Goal: Task Accomplishment & Management: Complete application form

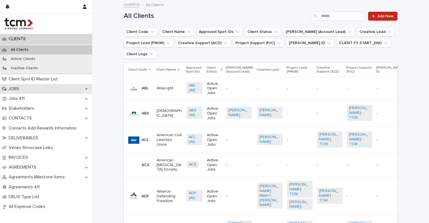
click at [39, 90] on div "JOBS" at bounding box center [46, 89] width 92 height 10
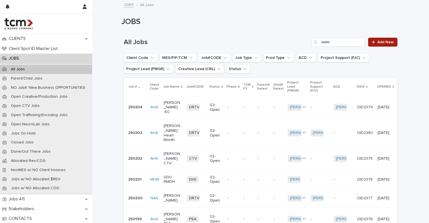
click at [377, 39] on link "Add New" at bounding box center [382, 42] width 29 height 9
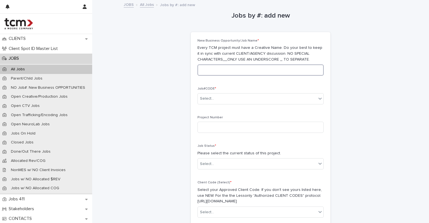
click at [236, 68] on input at bounding box center [261, 70] width 126 height 11
type input "**********"
click at [225, 98] on div "Select..." at bounding box center [257, 98] width 119 height 9
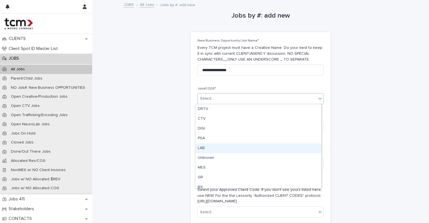
click at [210, 151] on div "LAB" at bounding box center [259, 149] width 126 height 10
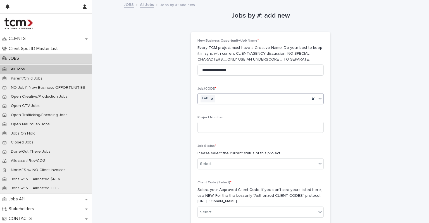
scroll to position [22, 0]
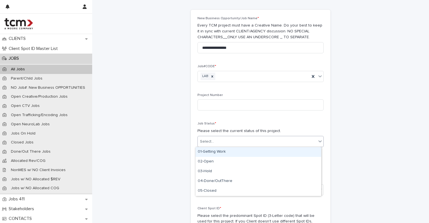
click at [231, 139] on div "Select..." at bounding box center [257, 141] width 119 height 9
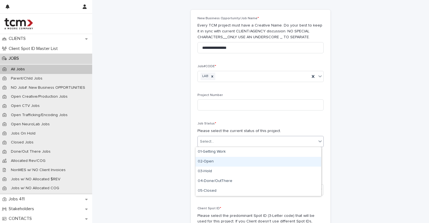
click at [217, 161] on div "02-Open" at bounding box center [259, 162] width 126 height 10
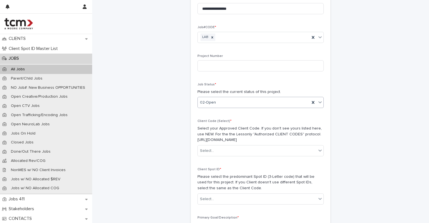
scroll to position [61, 0]
click at [215, 153] on div "Select..." at bounding box center [257, 150] width 119 height 9
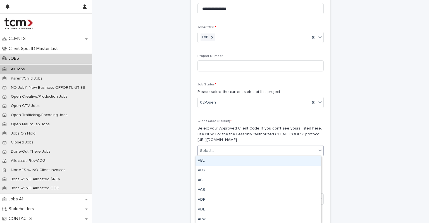
type input "*"
type input "***"
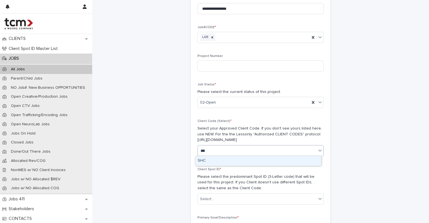
click at [210, 162] on div "SHC" at bounding box center [259, 161] width 126 height 10
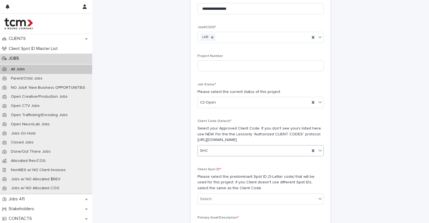
scroll to position [86, 0]
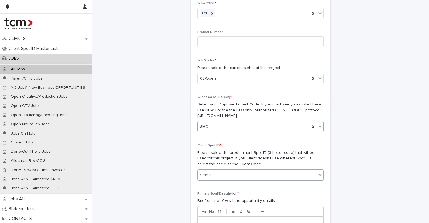
click at [213, 172] on div "Select..." at bounding box center [257, 175] width 119 height 9
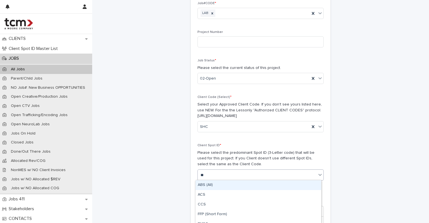
type input "***"
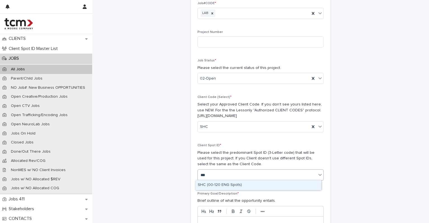
click at [220, 187] on div "SHC (00-120 ENG Spots)" at bounding box center [259, 186] width 126 height 10
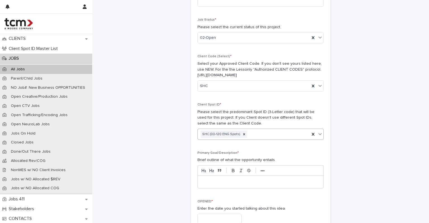
scroll to position [138, 0]
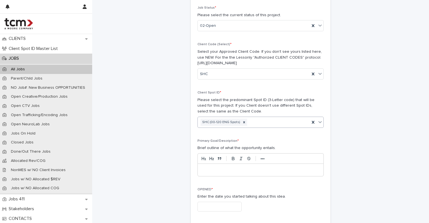
click at [211, 170] on p at bounding box center [260, 170] width 117 height 6
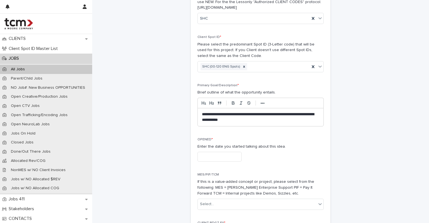
scroll to position [194, 0]
click at [239, 156] on input "text" at bounding box center [220, 157] width 44 height 10
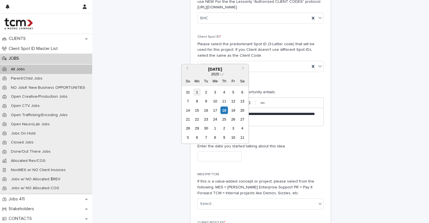
click at [196, 95] on div "1" at bounding box center [197, 92] width 8 height 8
type input "**********"
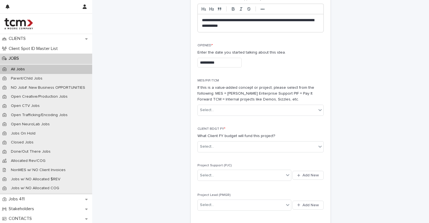
scroll to position [289, 0]
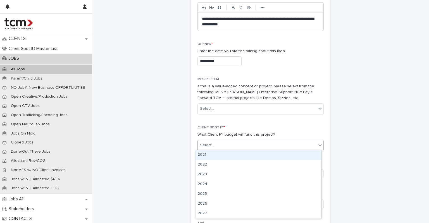
click at [223, 146] on div "Select..." at bounding box center [257, 145] width 119 height 9
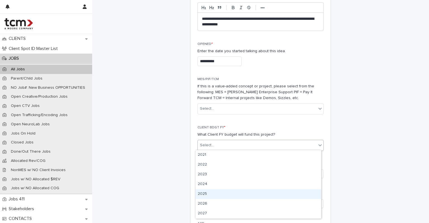
click at [216, 195] on div "2025" at bounding box center [259, 194] width 126 height 10
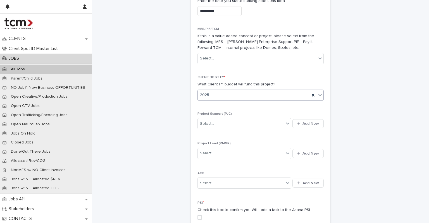
scroll to position [343, 0]
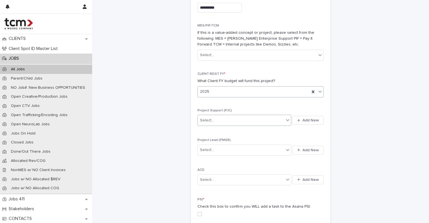
click at [220, 123] on div "Select..." at bounding box center [241, 120] width 86 height 9
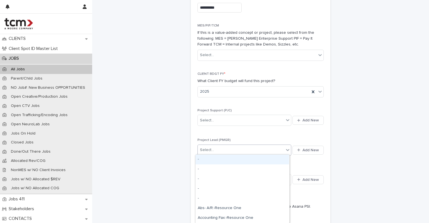
click at [223, 149] on div "Select..." at bounding box center [241, 150] width 86 height 9
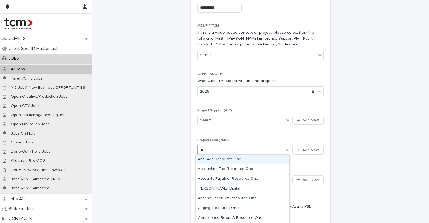
type input "***"
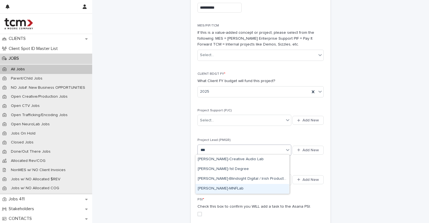
click at [222, 189] on div "[PERSON_NAME]-MNFLab" at bounding box center [243, 189] width 94 height 10
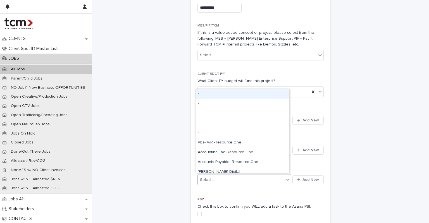
click at [221, 177] on div "Select..." at bounding box center [241, 179] width 86 height 9
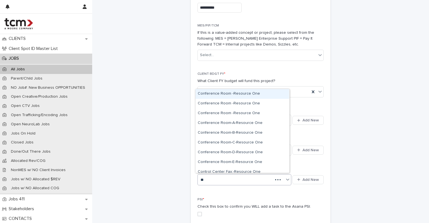
type input "***"
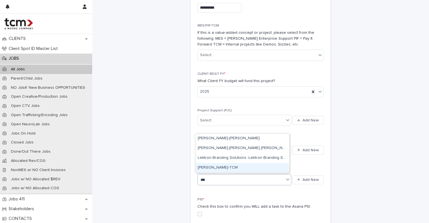
click at [217, 168] on div "[PERSON_NAME]-TCM" at bounding box center [243, 168] width 94 height 10
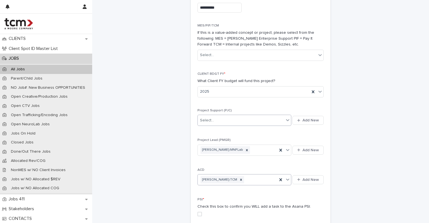
click at [215, 122] on div "Select..." at bounding box center [241, 120] width 86 height 9
type input "***"
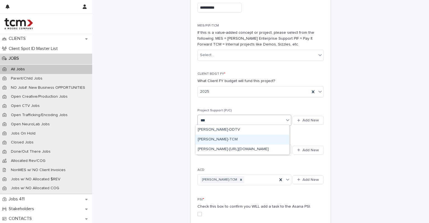
click at [217, 136] on div "[PERSON_NAME]-TCM" at bounding box center [243, 140] width 94 height 10
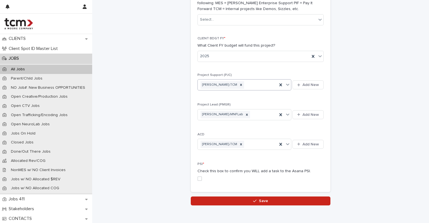
scroll to position [403, 0]
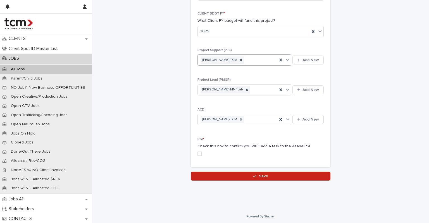
click at [198, 155] on span at bounding box center [200, 154] width 4 height 4
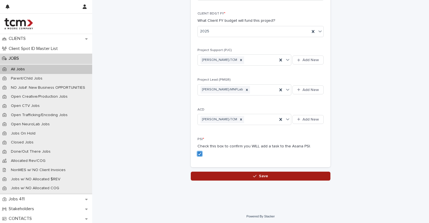
click at [237, 178] on button "Save" at bounding box center [261, 176] width 140 height 9
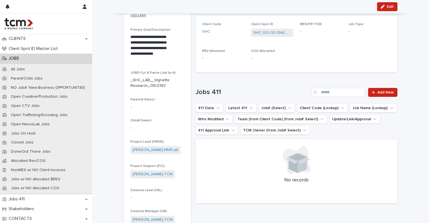
scroll to position [49, 0]
click at [176, 84] on icon "button" at bounding box center [178, 83] width 4 height 4
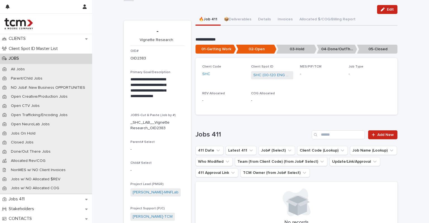
scroll to position [7, 0]
click at [380, 11] on button "Edit" at bounding box center [387, 9] width 20 height 9
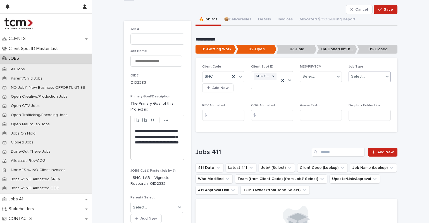
click at [364, 74] on div "Select..." at bounding box center [366, 76] width 35 height 9
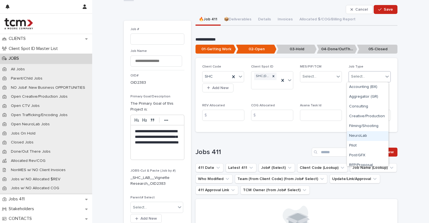
click at [367, 134] on div "NeuroLab" at bounding box center [368, 136] width 42 height 10
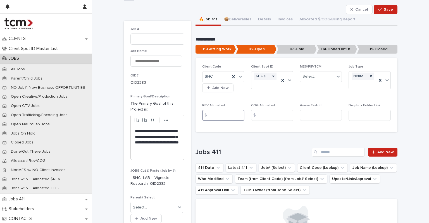
click at [215, 113] on input at bounding box center [223, 115] width 42 height 11
type input "*****"
click at [258, 113] on div "$" at bounding box center [256, 115] width 11 height 11
click at [274, 115] on input at bounding box center [272, 115] width 42 height 11
click at [264, 114] on input at bounding box center [272, 115] width 42 height 11
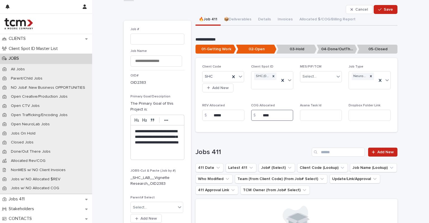
type input "****"
click at [307, 98] on div "Client Code SHC Add New Client Spot ID SHC (00-120 ENG Spots) MES/PIF/TCM Selec…" at bounding box center [296, 95] width 189 height 61
click at [384, 13] on button "Save" at bounding box center [386, 9] width 24 height 9
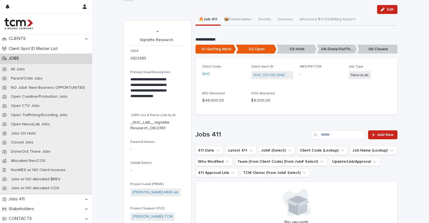
click at [35, 61] on div "JOBS" at bounding box center [46, 59] width 92 height 10
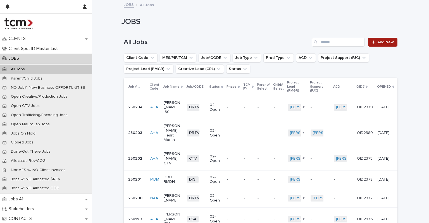
click at [376, 44] on link "Add New" at bounding box center [382, 42] width 29 height 9
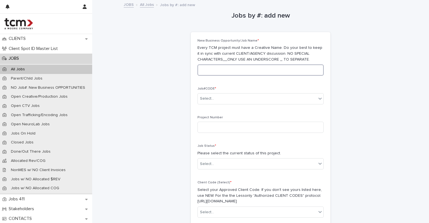
click at [239, 72] on input at bounding box center [261, 70] width 126 height 11
type input "**********"
click at [224, 98] on div "Select..." at bounding box center [257, 98] width 119 height 9
type input "*"
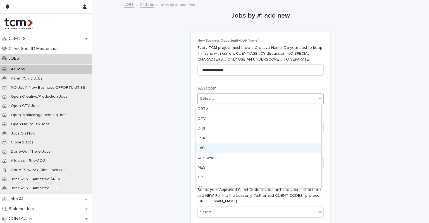
click at [213, 145] on div "LAB" at bounding box center [259, 149] width 126 height 10
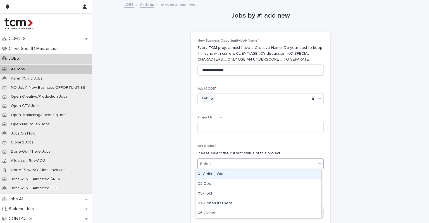
click at [209, 161] on div "Select..." at bounding box center [207, 164] width 14 height 6
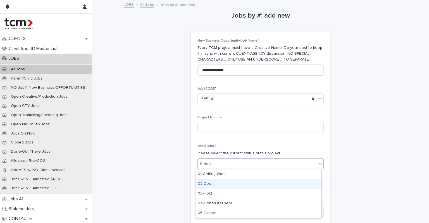
click at [215, 187] on div "02-Open" at bounding box center [259, 184] width 126 height 10
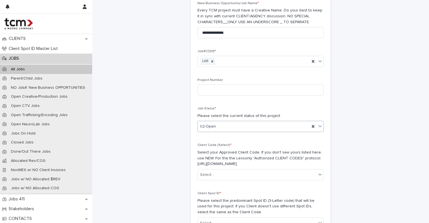
scroll to position [38, 0]
click at [210, 175] on div "Select..." at bounding box center [207, 175] width 14 height 6
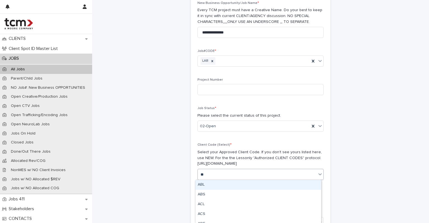
type input "***"
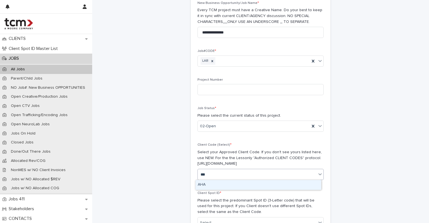
click at [210, 181] on div "AHA" at bounding box center [259, 185] width 126 height 10
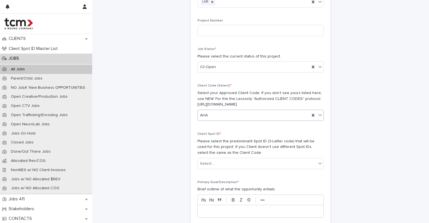
scroll to position [97, 0]
click at [207, 161] on div "Select..." at bounding box center [207, 164] width 14 height 6
type input "***"
click at [208, 171] on div "AHA (All)" at bounding box center [259, 173] width 126 height 10
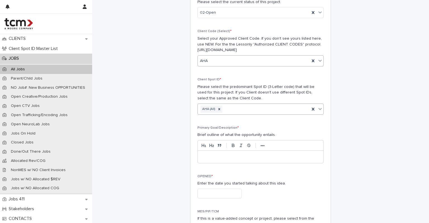
scroll to position [152, 0]
click at [205, 155] on p at bounding box center [260, 157] width 117 height 6
click at [206, 194] on input "text" at bounding box center [220, 193] width 44 height 10
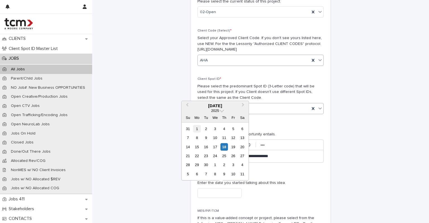
click at [197, 130] on div "1" at bounding box center [197, 129] width 8 height 8
type input "**********"
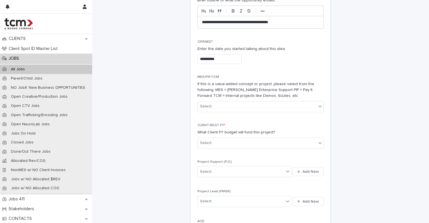
scroll to position [292, 0]
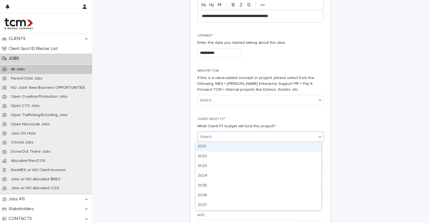
click at [223, 140] on div "Select..." at bounding box center [257, 136] width 119 height 9
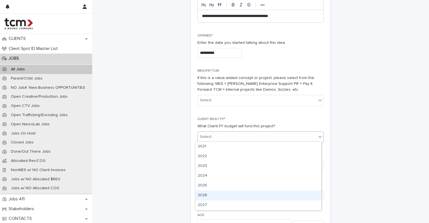
click at [215, 196] on div "2026" at bounding box center [259, 196] width 126 height 10
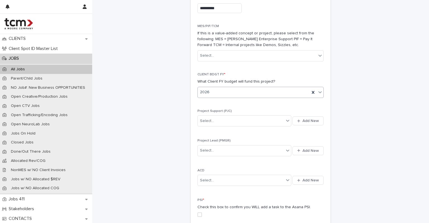
scroll to position [338, 0]
click at [223, 117] on div "Select..." at bounding box center [241, 119] width 86 height 9
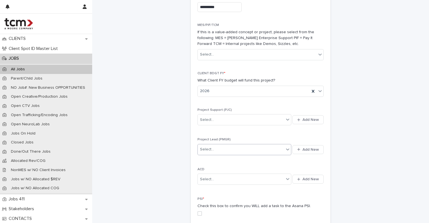
click at [219, 148] on div "Select..." at bounding box center [241, 149] width 86 height 9
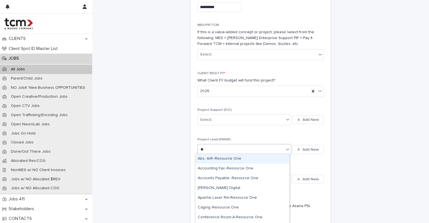
type input "***"
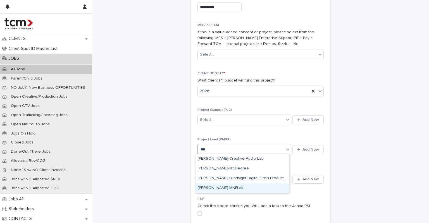
click at [219, 184] on div "[PERSON_NAME]-MNFLab" at bounding box center [243, 189] width 94 height 10
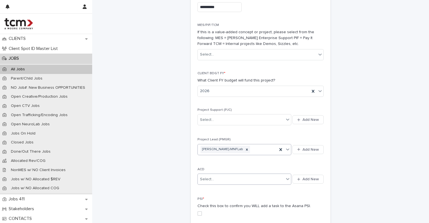
click at [211, 177] on div "Select..." at bounding box center [207, 180] width 14 height 6
type input "*"
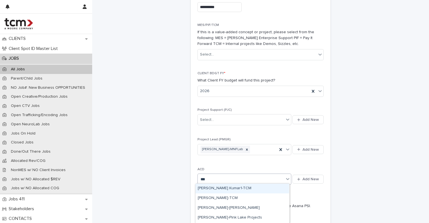
type input "****"
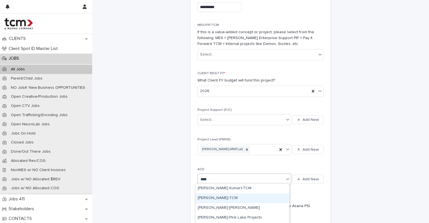
click at [215, 198] on div "[PERSON_NAME]-TCM" at bounding box center [243, 199] width 94 height 10
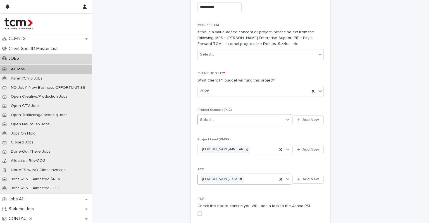
click at [222, 117] on div "Select..." at bounding box center [241, 119] width 86 height 9
type input "*"
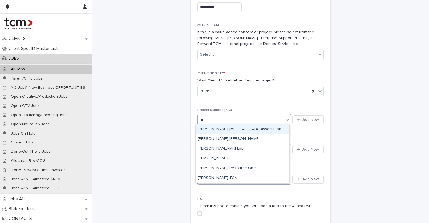
type input "*"
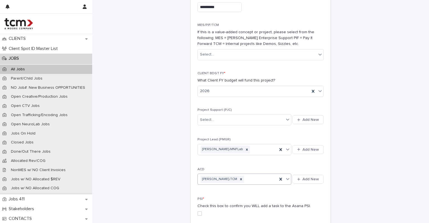
click at [241, 108] on p "Project Support (PJC)" at bounding box center [261, 110] width 126 height 4
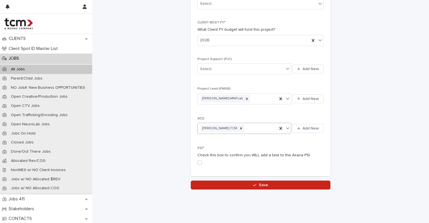
scroll to position [390, 0]
click at [239, 127] on icon at bounding box center [241, 128] width 4 height 4
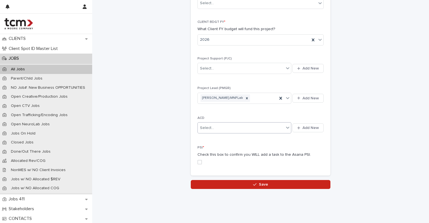
click at [198, 161] on span at bounding box center [200, 162] width 4 height 4
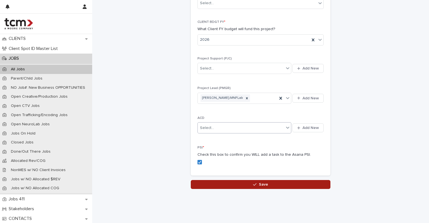
click at [238, 183] on button "Save" at bounding box center [261, 184] width 140 height 9
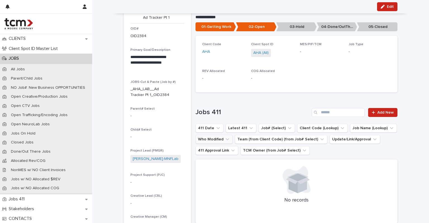
scroll to position [24, 0]
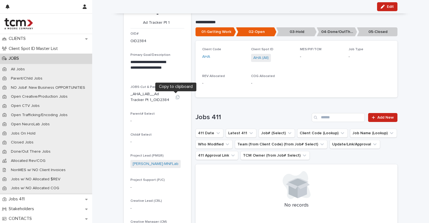
click at [175, 97] on icon "button" at bounding box center [177, 97] width 4 height 4
click at [390, 9] on button "Edit" at bounding box center [387, 6] width 20 height 9
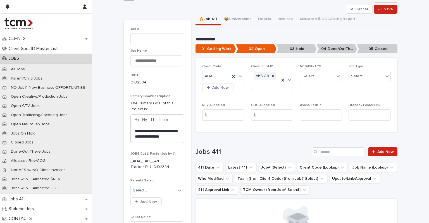
scroll to position [7, 0]
click at [219, 118] on input at bounding box center [223, 115] width 42 height 11
type input "*****"
click at [262, 116] on input at bounding box center [272, 115] width 42 height 11
type input "****"
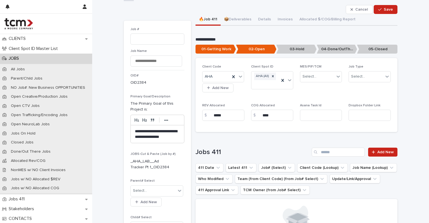
click at [278, 101] on div "Client Code AHA Add New Client Spot ID AHA (All) MES/PIF/TCM Select... Job Type…" at bounding box center [296, 95] width 189 height 61
click at [361, 80] on div "Select..." at bounding box center [366, 76] width 35 height 9
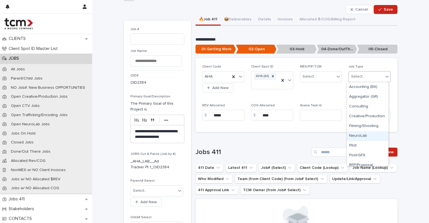
click at [359, 135] on div "NeuroLab" at bounding box center [368, 136] width 42 height 10
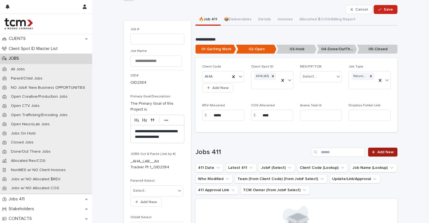
click at [378, 150] on span "Add New" at bounding box center [386, 152] width 16 height 4
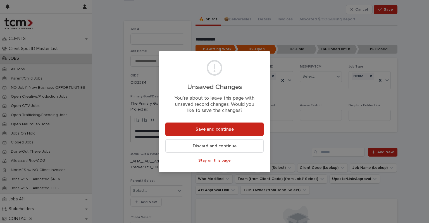
click at [220, 161] on span "Stay on this page" at bounding box center [214, 161] width 32 height 4
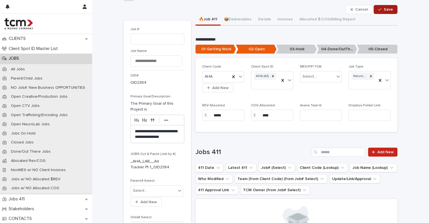
click at [381, 12] on button "Save" at bounding box center [386, 9] width 24 height 9
